Goal: Transaction & Acquisition: Obtain resource

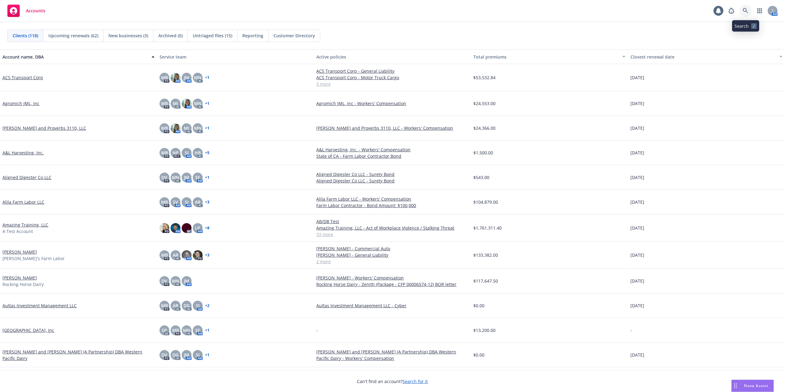
click at [743, 10] on icon at bounding box center [745, 10] width 5 height 5
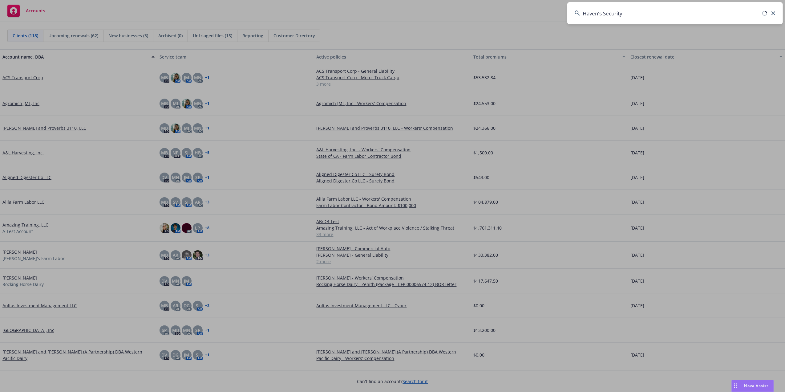
type input "Haven's Security"
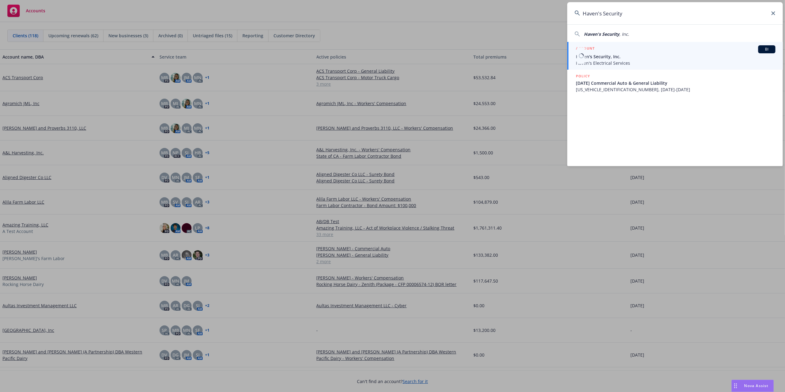
click at [682, 55] on span "Haven's Security, Inc." at bounding box center [676, 56] width 200 height 6
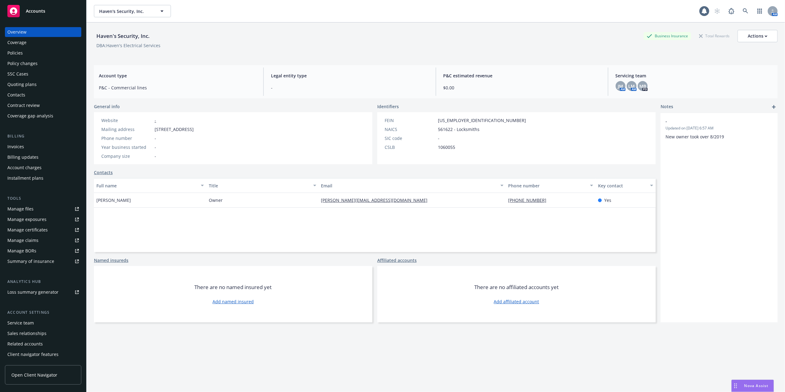
click at [20, 209] on div "Manage files" at bounding box center [20, 209] width 26 height 10
click at [628, 87] on span "LM" at bounding box center [631, 86] width 6 height 6
click at [505, 44] on div "DBA: Haven's Electrical Services" at bounding box center [435, 45] width 683 height 6
click at [9, 53] on div "Policies" at bounding box center [14, 53] width 15 height 10
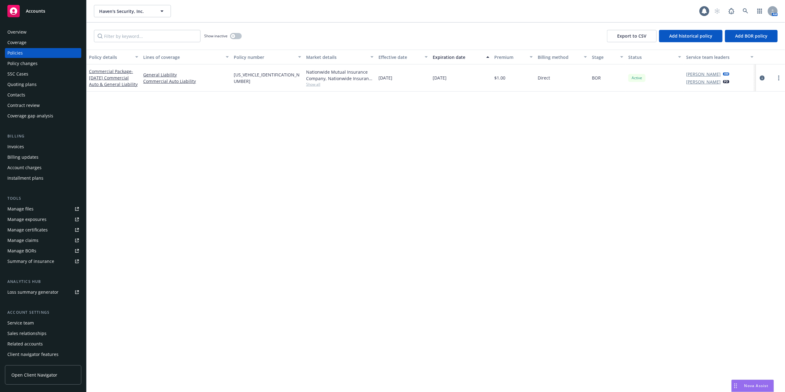
click at [11, 50] on div "Policies" at bounding box center [14, 53] width 15 height 10
click at [20, 29] on div "Overview" at bounding box center [16, 32] width 19 height 10
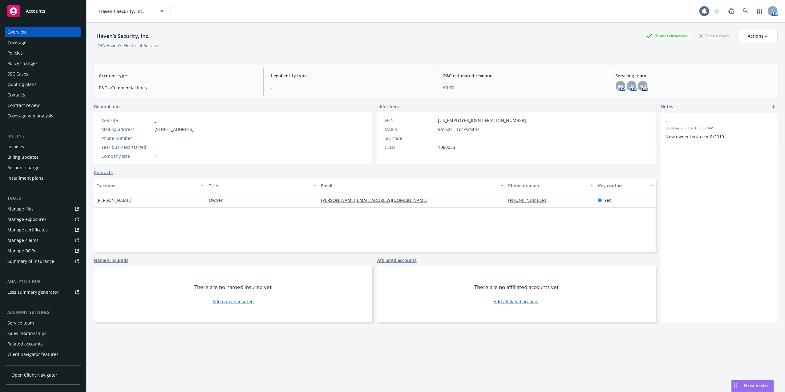
click at [14, 51] on div "Policies" at bounding box center [14, 53] width 15 height 10
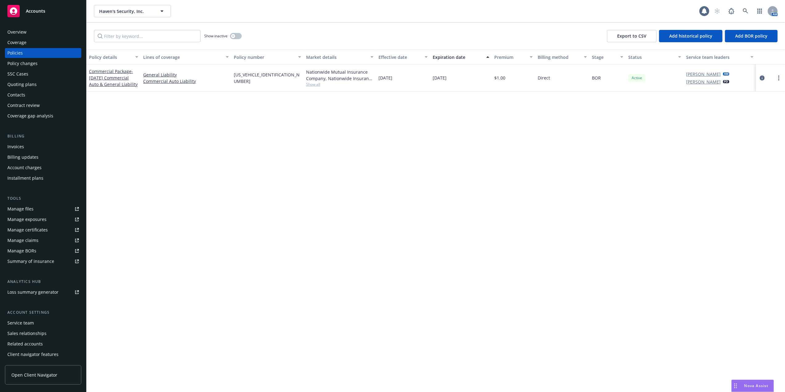
click at [16, 31] on div "Overview" at bounding box center [16, 32] width 19 height 10
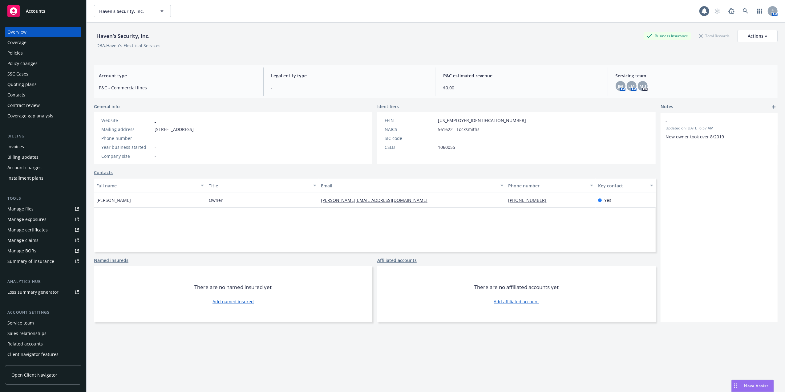
click at [18, 208] on div "Manage files" at bounding box center [20, 209] width 26 height 10
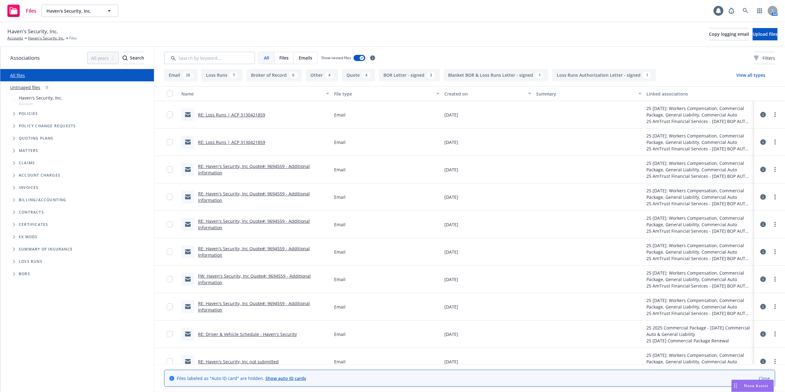
click at [216, 169] on div "RE: Haven's Security, Inc Quote#: 9694559 - Additional Information" at bounding box center [263, 169] width 131 height 13
click at [211, 171] on link "RE: Haven's Security, Inc Quote#: 9694559 - Additional Information" at bounding box center [254, 169] width 112 height 12
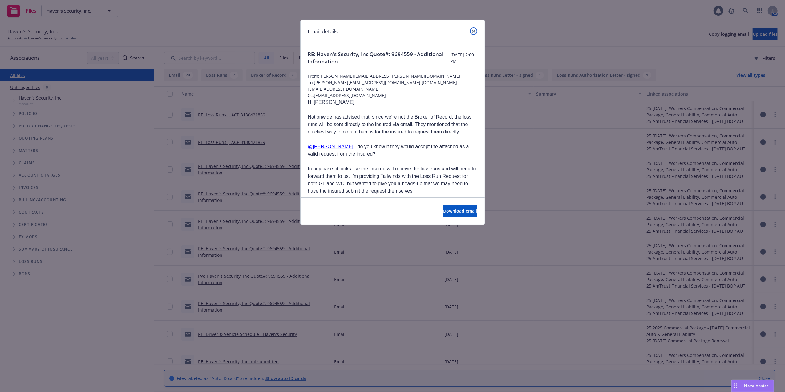
drag, startPoint x: 474, startPoint y: 33, endPoint x: 473, endPoint y: 36, distance: 3.1
click at [474, 33] on link "close" at bounding box center [473, 30] width 7 height 7
